Goal: Task Accomplishment & Management: Manage account settings

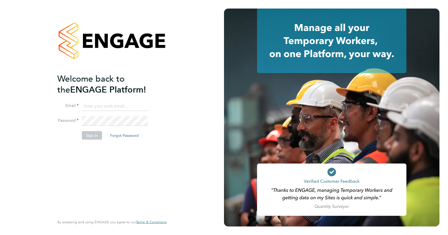
click at [103, 105] on input at bounding box center [115, 106] width 66 height 10
type input "[EMAIL_ADDRESS][DOMAIN_NAME]"
click at [90, 134] on button "Sign In" at bounding box center [92, 135] width 20 height 9
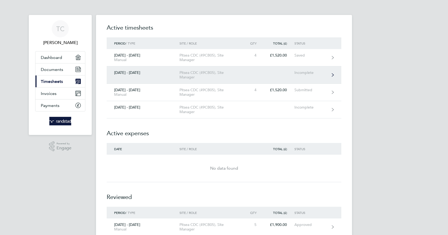
click at [146, 72] on div "[DATE] - [DATE]" at bounding box center [143, 72] width 73 height 5
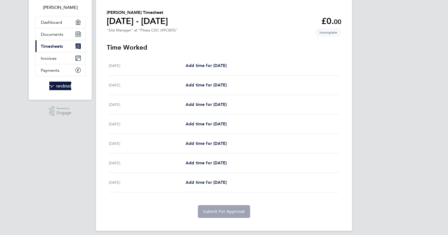
scroll to position [39, 0]
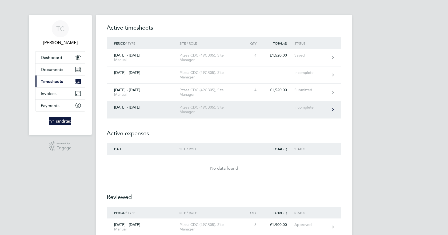
click at [197, 108] on div "Pitsea CDC (49CB05), Site Manager" at bounding box center [209, 109] width 61 height 9
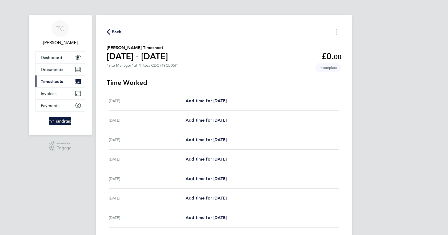
click at [114, 31] on span "Back" at bounding box center [117, 32] width 10 height 6
